Goal: Task Accomplishment & Management: Manage account settings

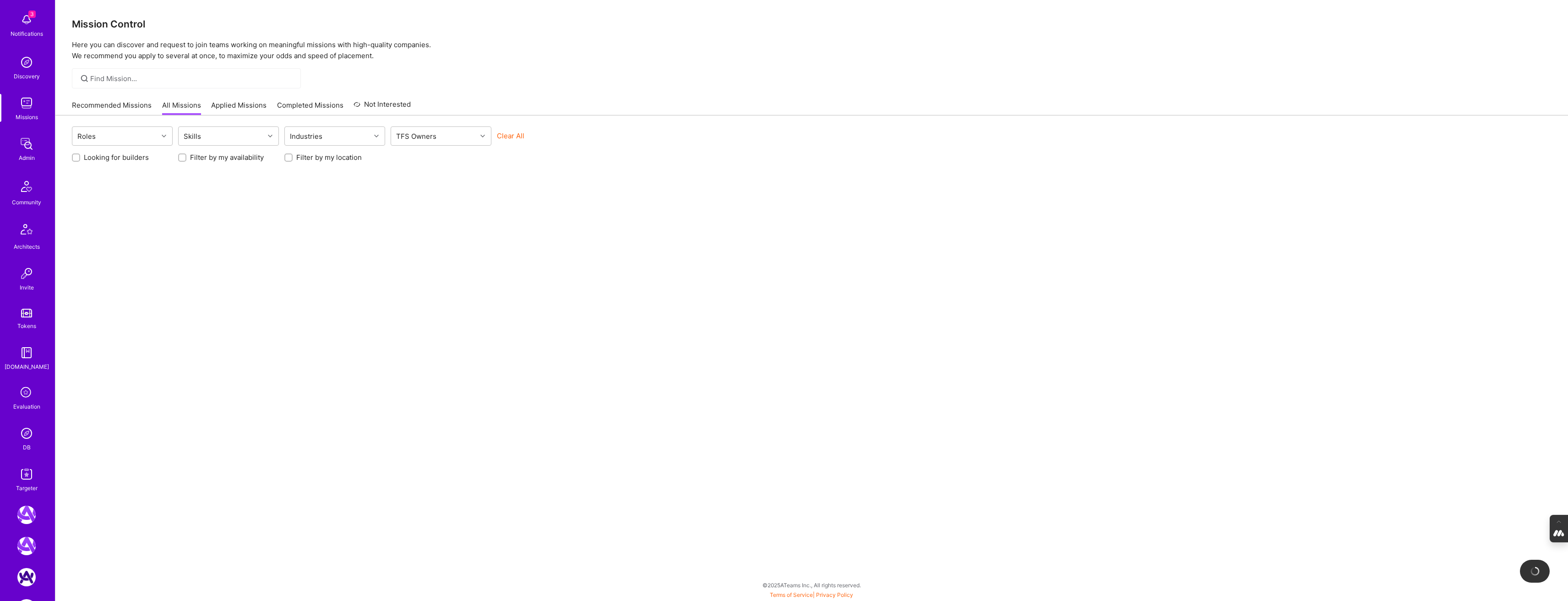
scroll to position [43, 0]
click at [23, 409] on div "Evaluation" at bounding box center [27, 406] width 27 height 10
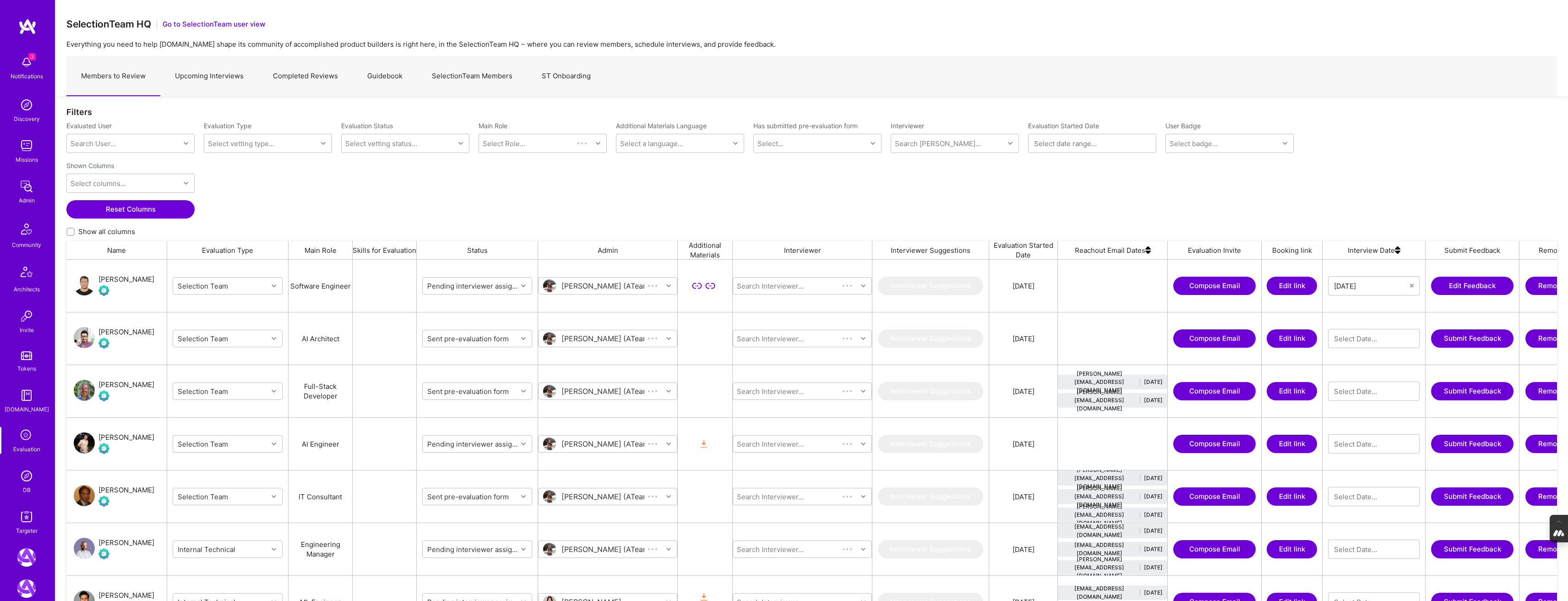
scroll to position [505, 1491]
click at [458, 76] on link "SelectionTeam Members" at bounding box center [472, 76] width 110 height 40
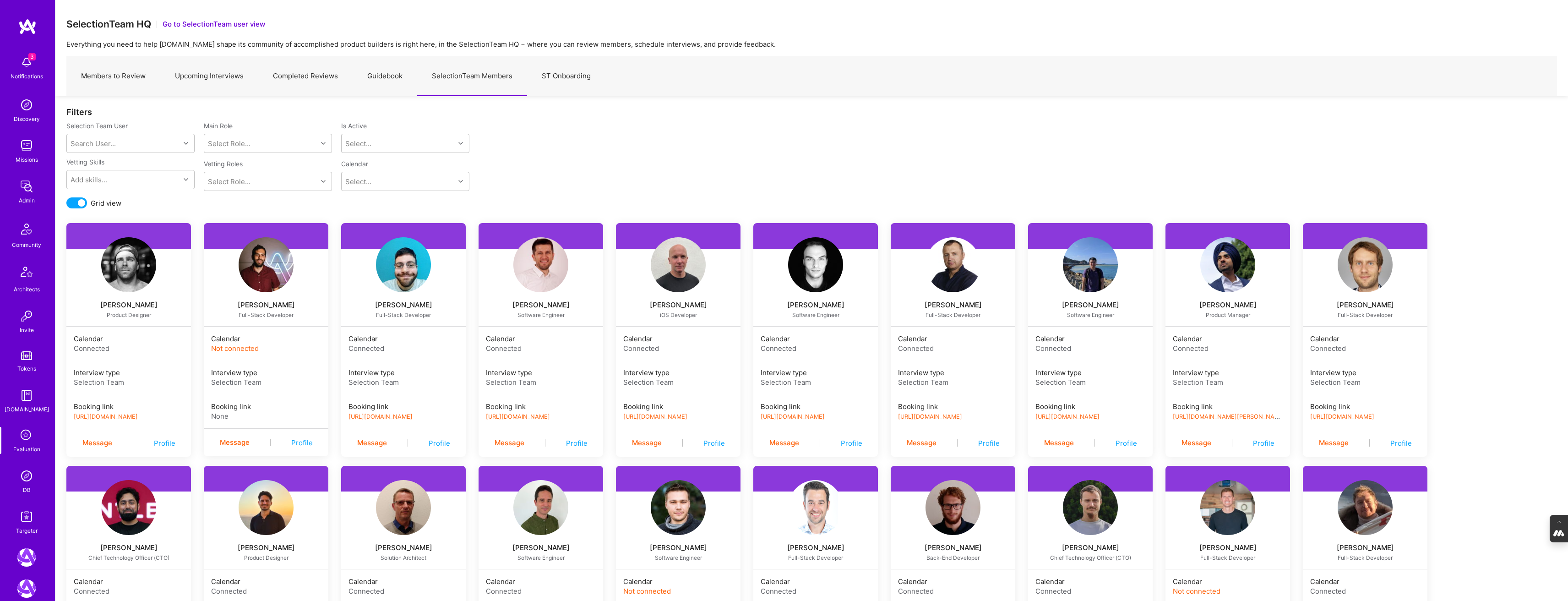
scroll to position [171, 0]
click at [26, 576] on img at bounding box center [27, 574] width 18 height 18
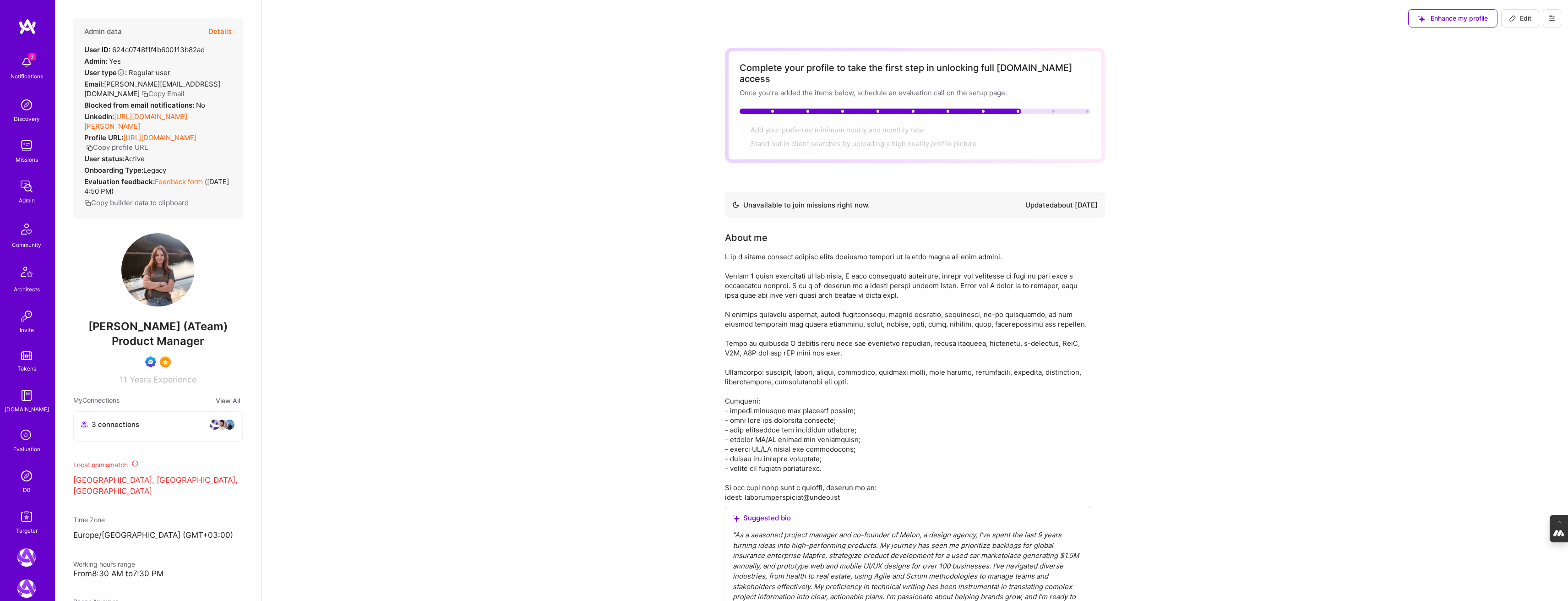
click at [1553, 26] on button at bounding box center [1552, 18] width 18 height 18
click at [1522, 128] on button "Log Out" at bounding box center [1519, 132] width 85 height 23
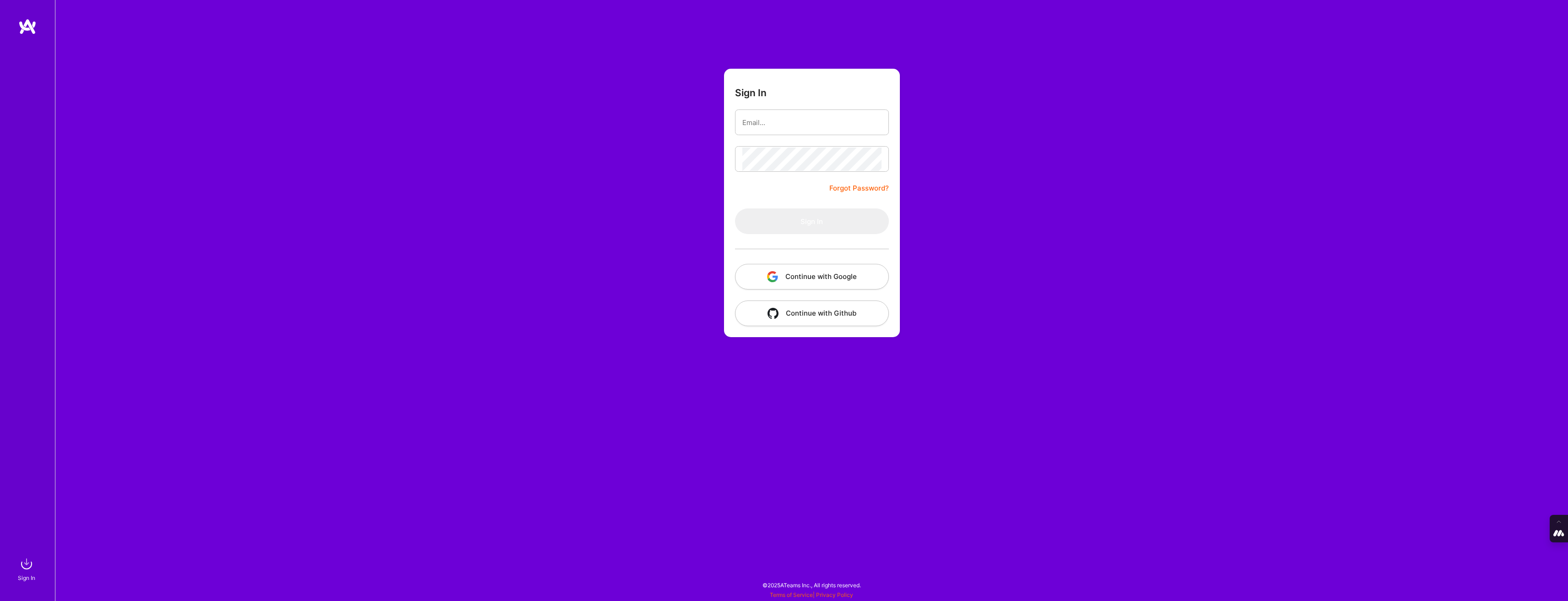
type input "[EMAIL_ADDRESS][DOMAIN_NAME]"
click at [735, 209] on button "Sign In" at bounding box center [812, 221] width 154 height 26
